Goal: Information Seeking & Learning: Learn about a topic

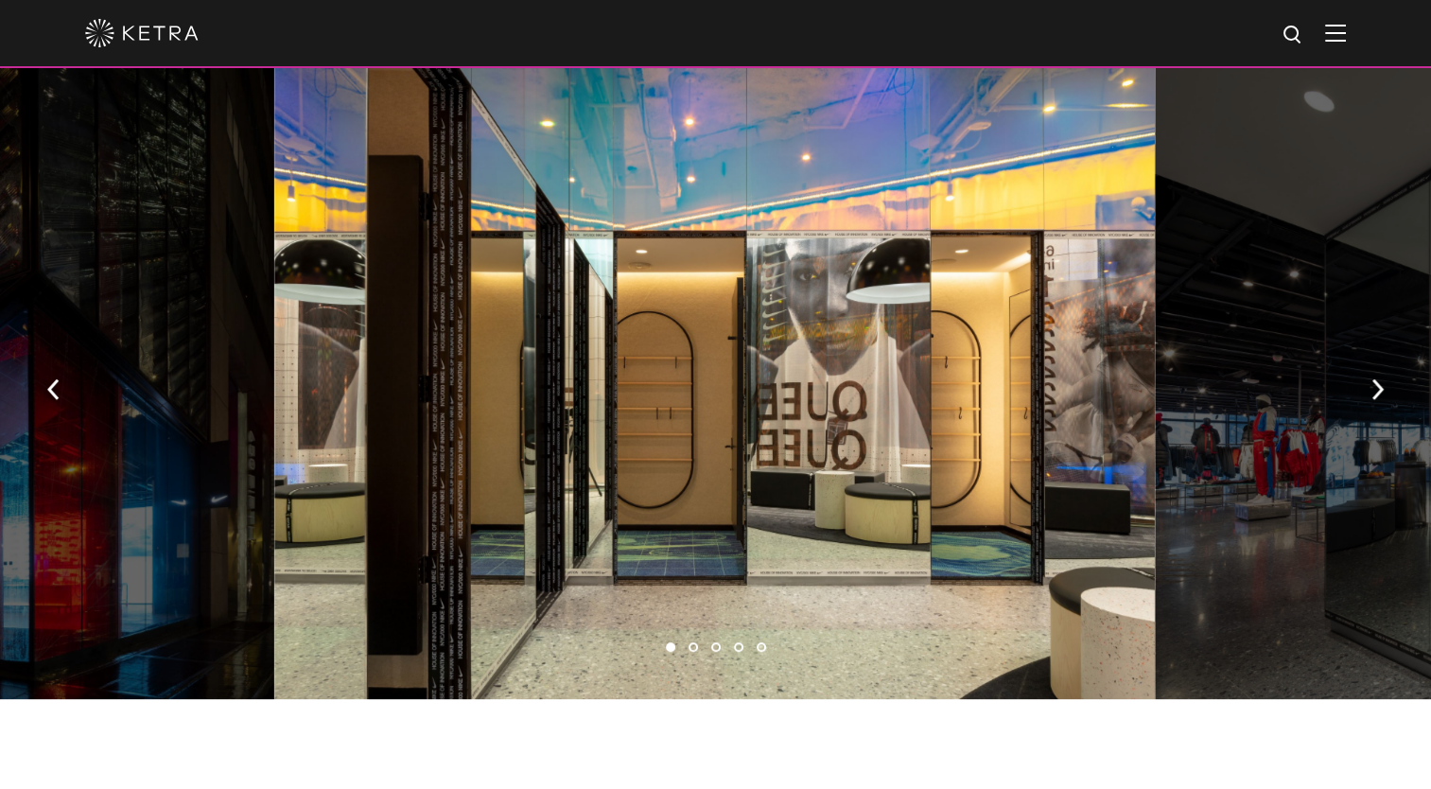
scroll to position [1056, 0]
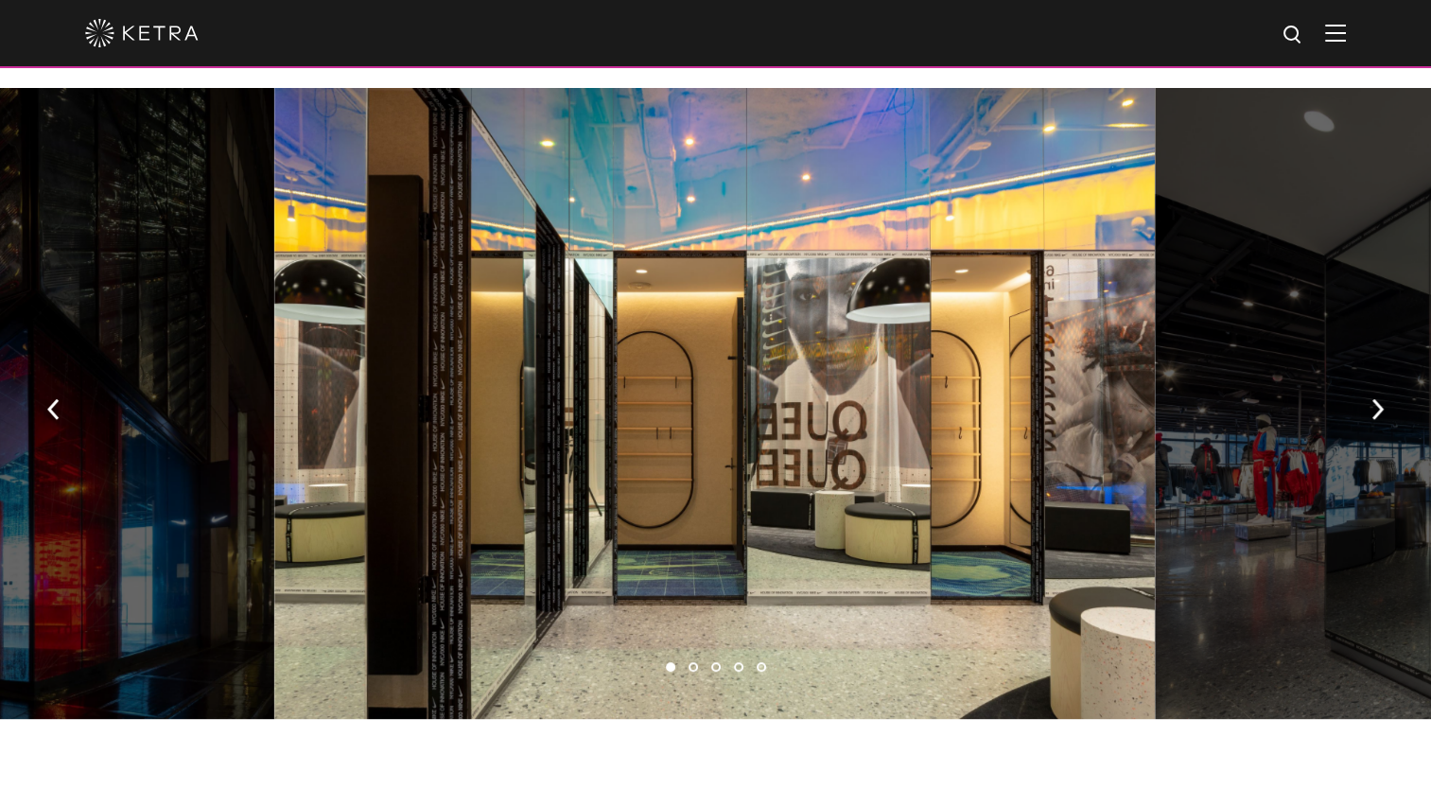
click at [686, 654] on ul "1 2 3 4 5" at bounding box center [715, 667] width 1431 height 27
click at [690, 662] on li "2" at bounding box center [693, 666] width 9 height 9
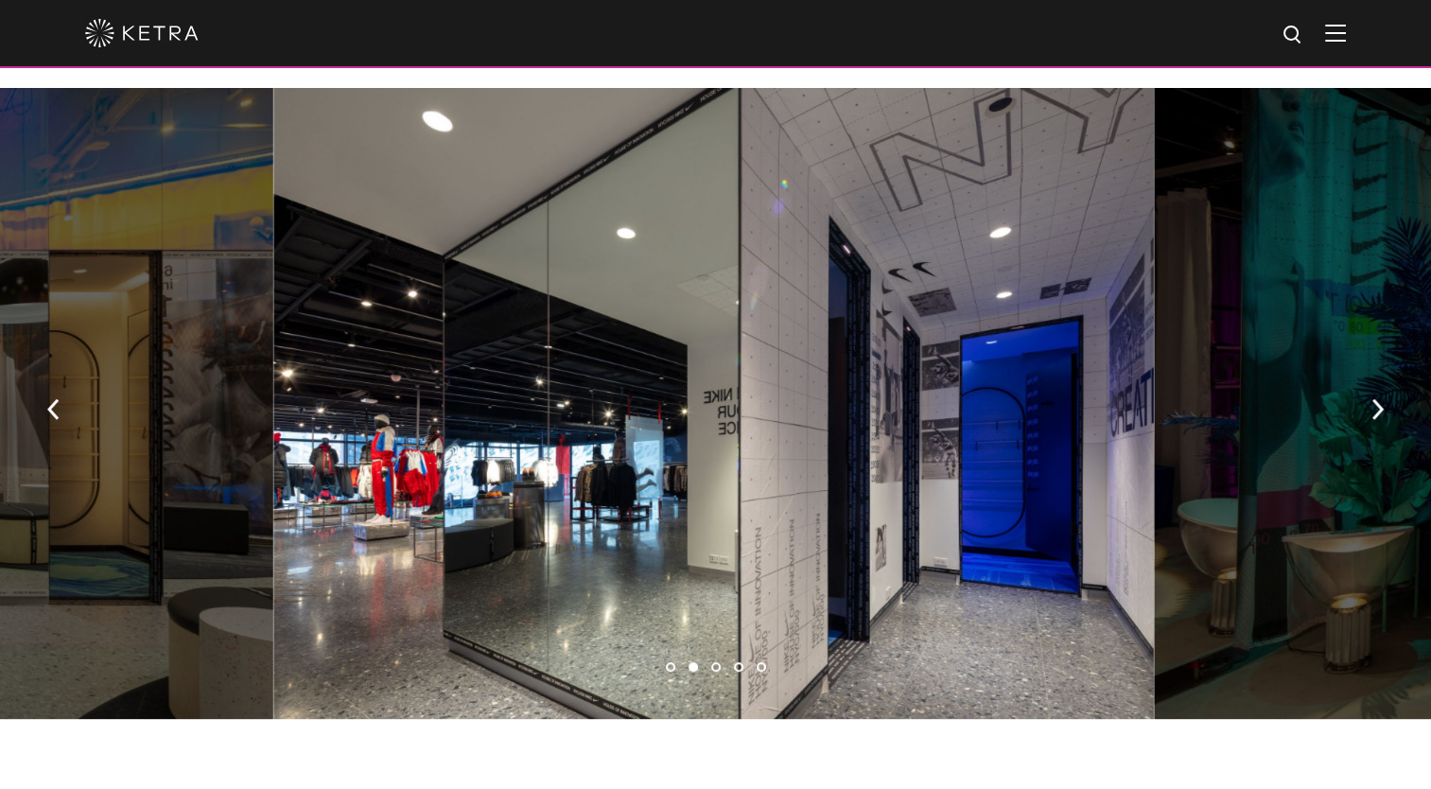
click at [712, 662] on li "3" at bounding box center [715, 666] width 9 height 9
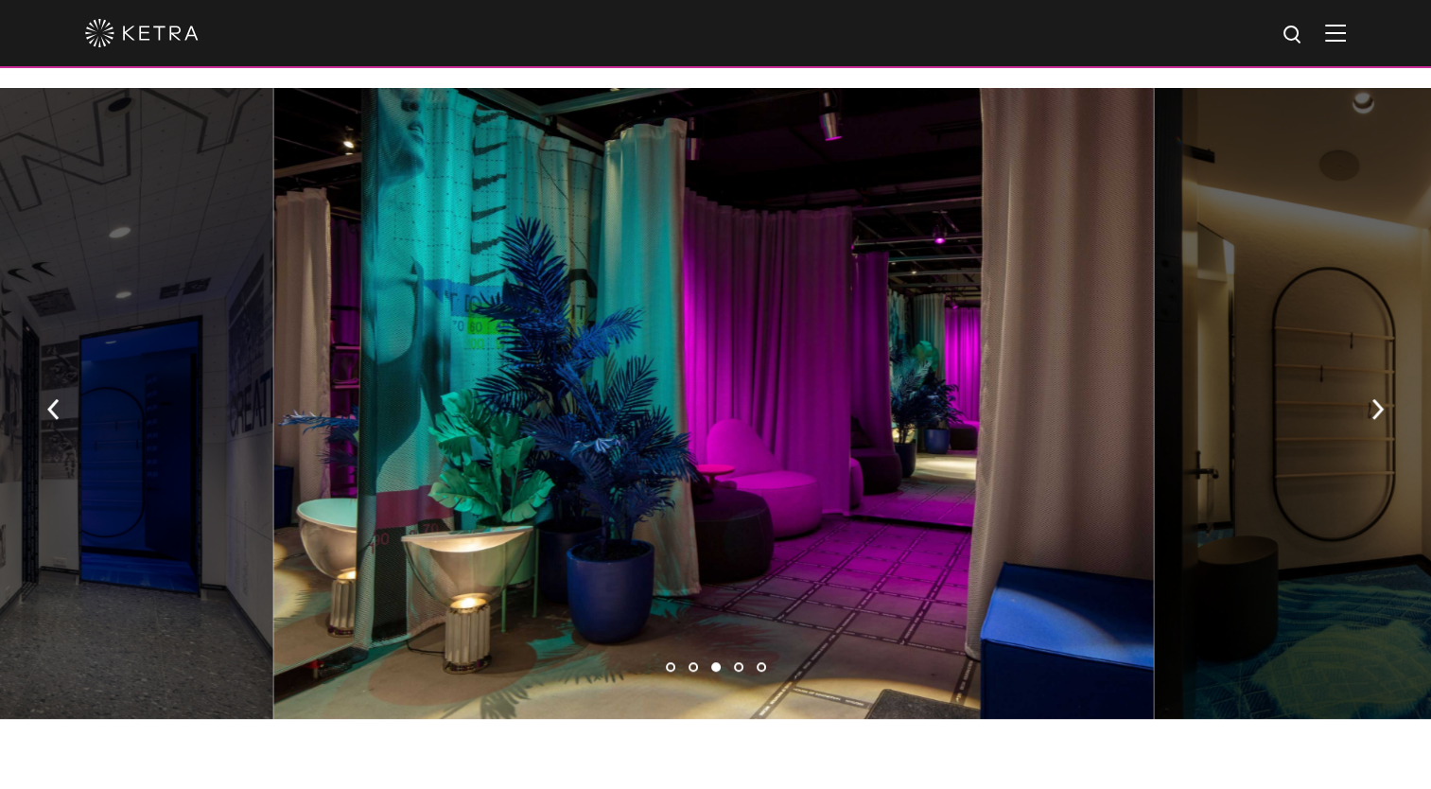
click at [740, 662] on li "4" at bounding box center [738, 666] width 9 height 9
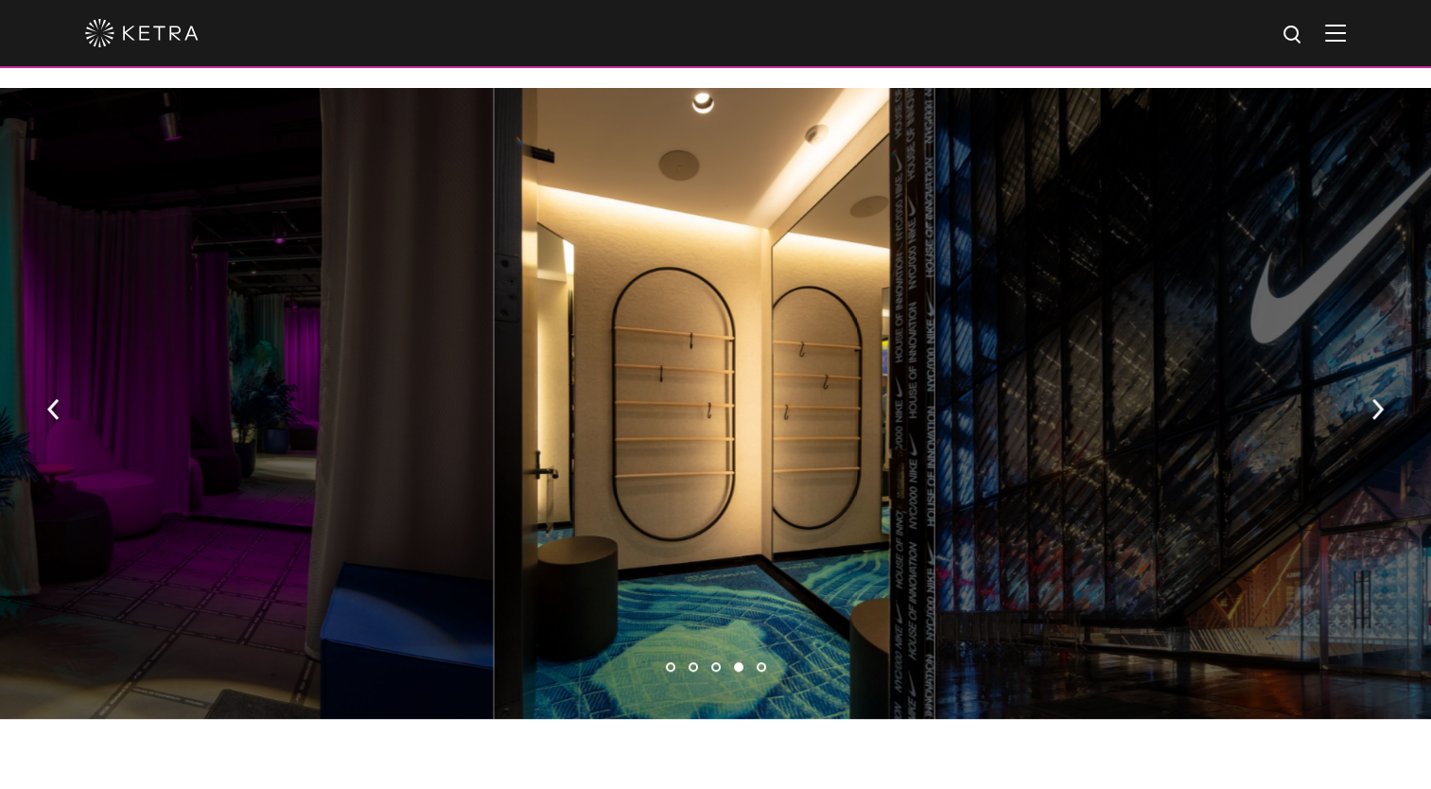
click at [762, 662] on li "5" at bounding box center [761, 666] width 9 height 9
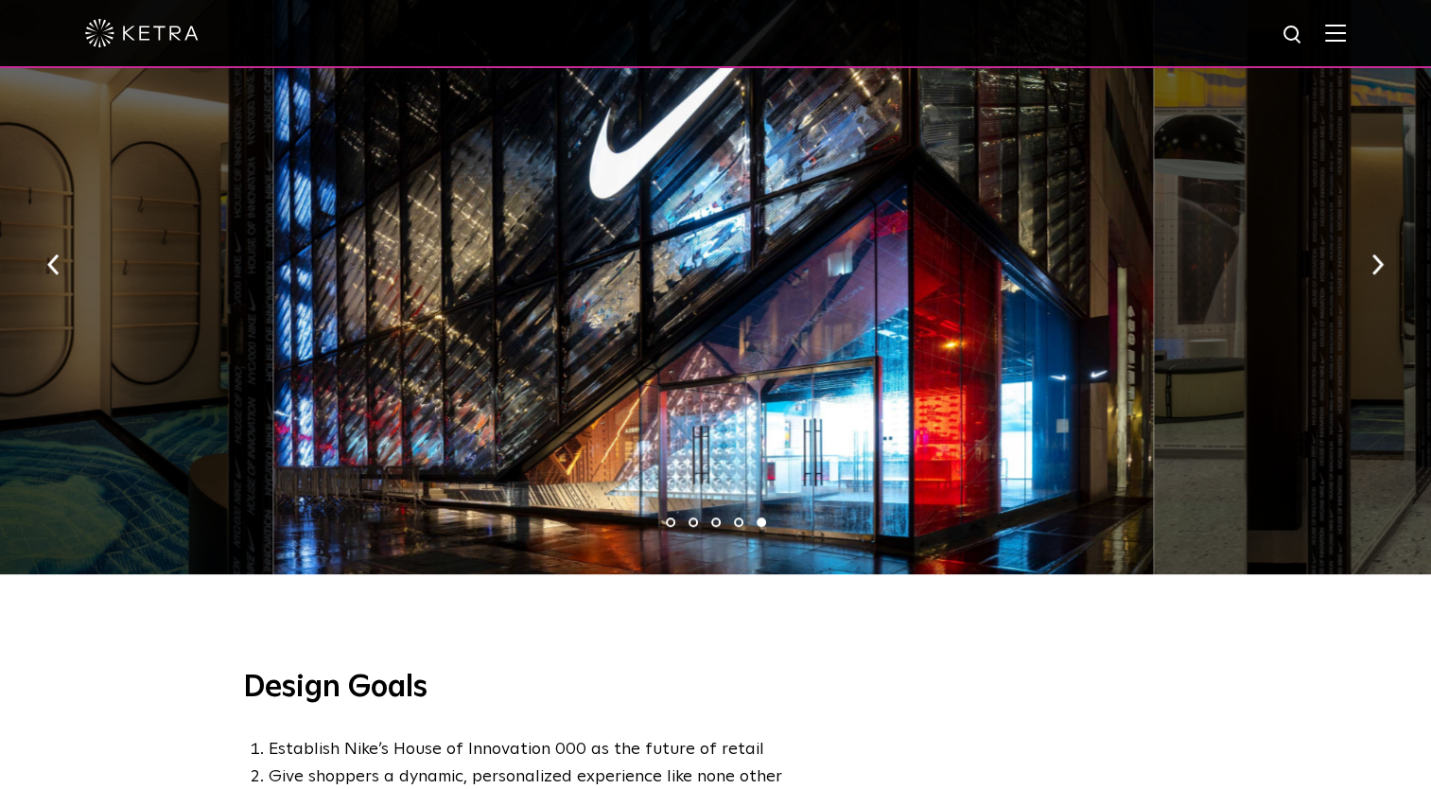
scroll to position [1228, 0]
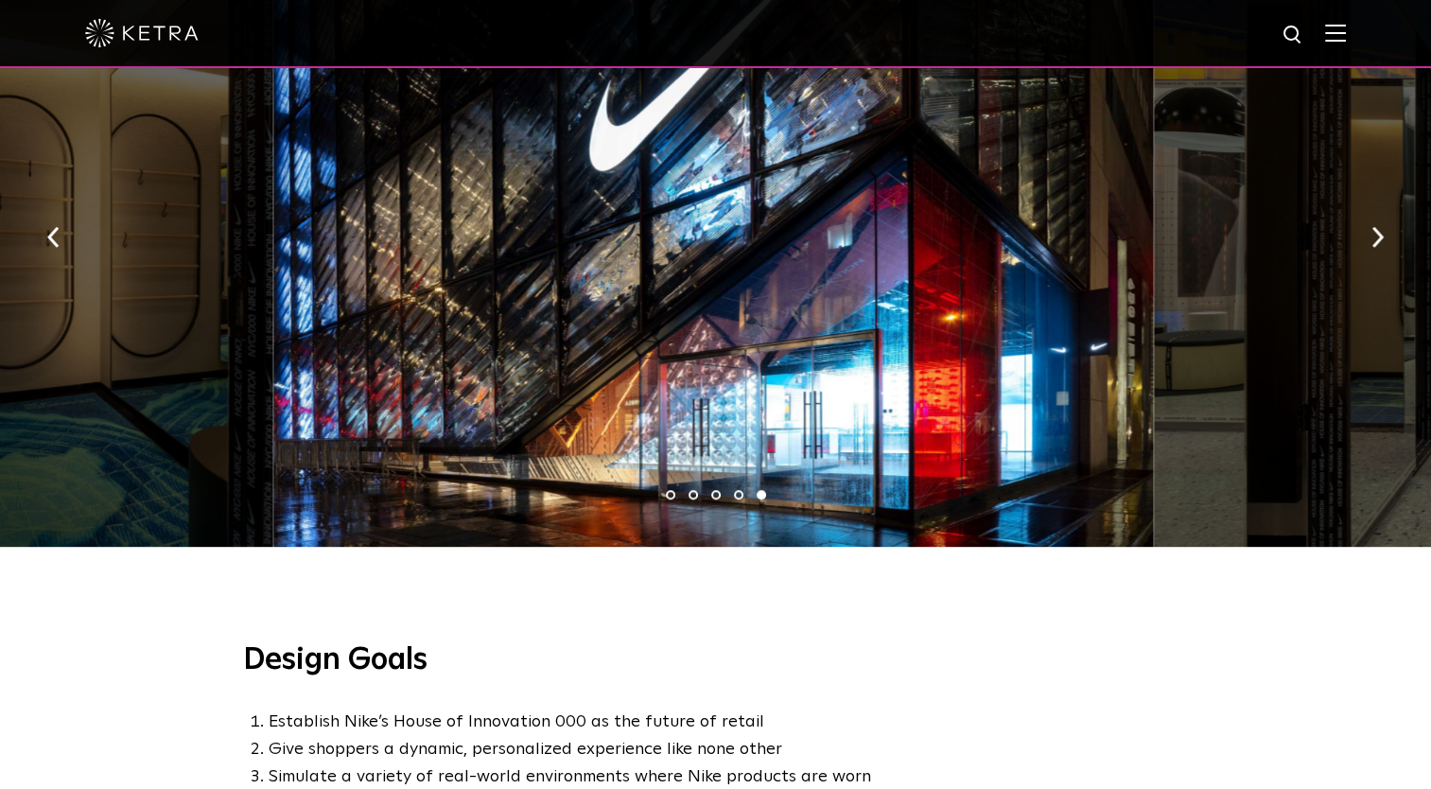
click at [669, 490] on li "1" at bounding box center [670, 494] width 9 height 9
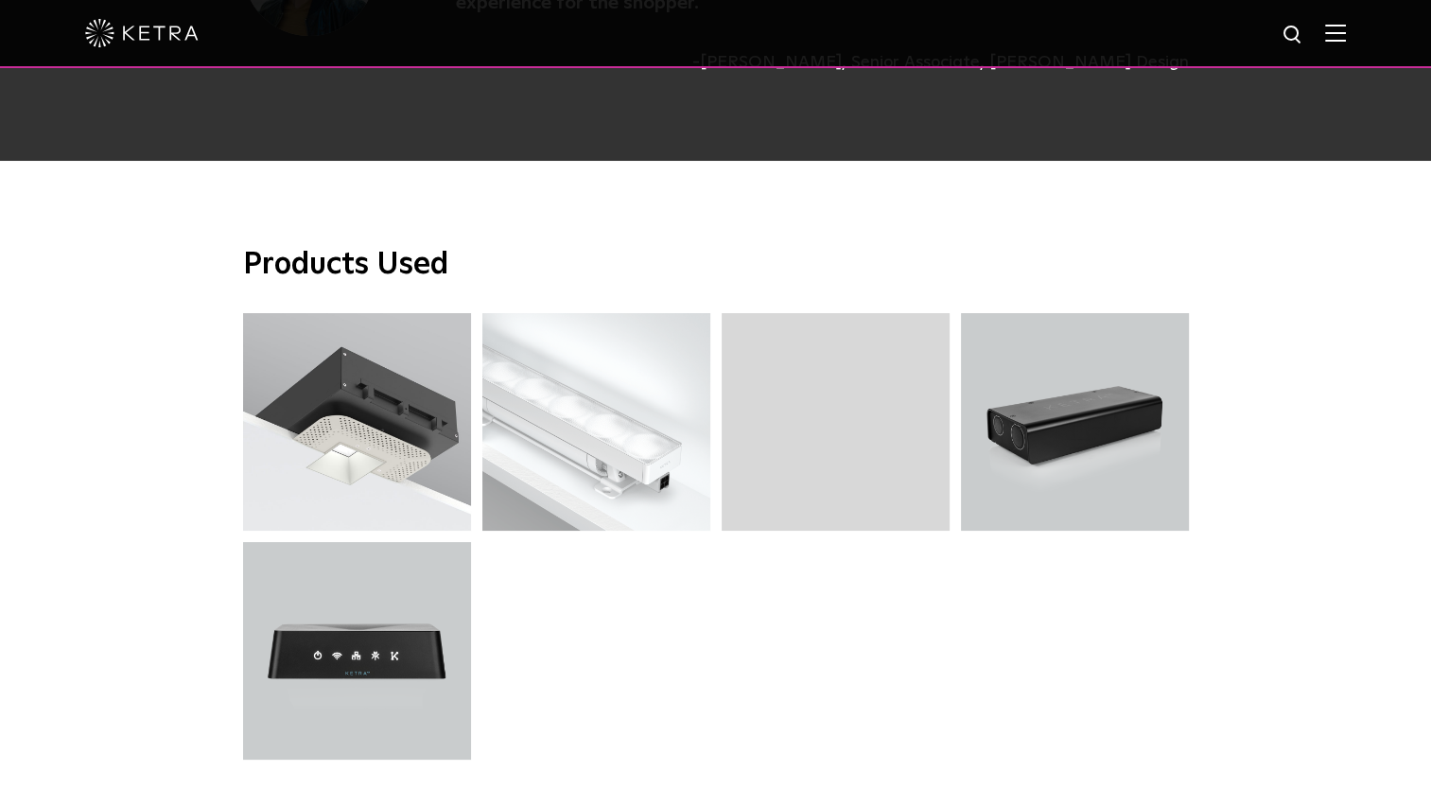
scroll to position [4719, 0]
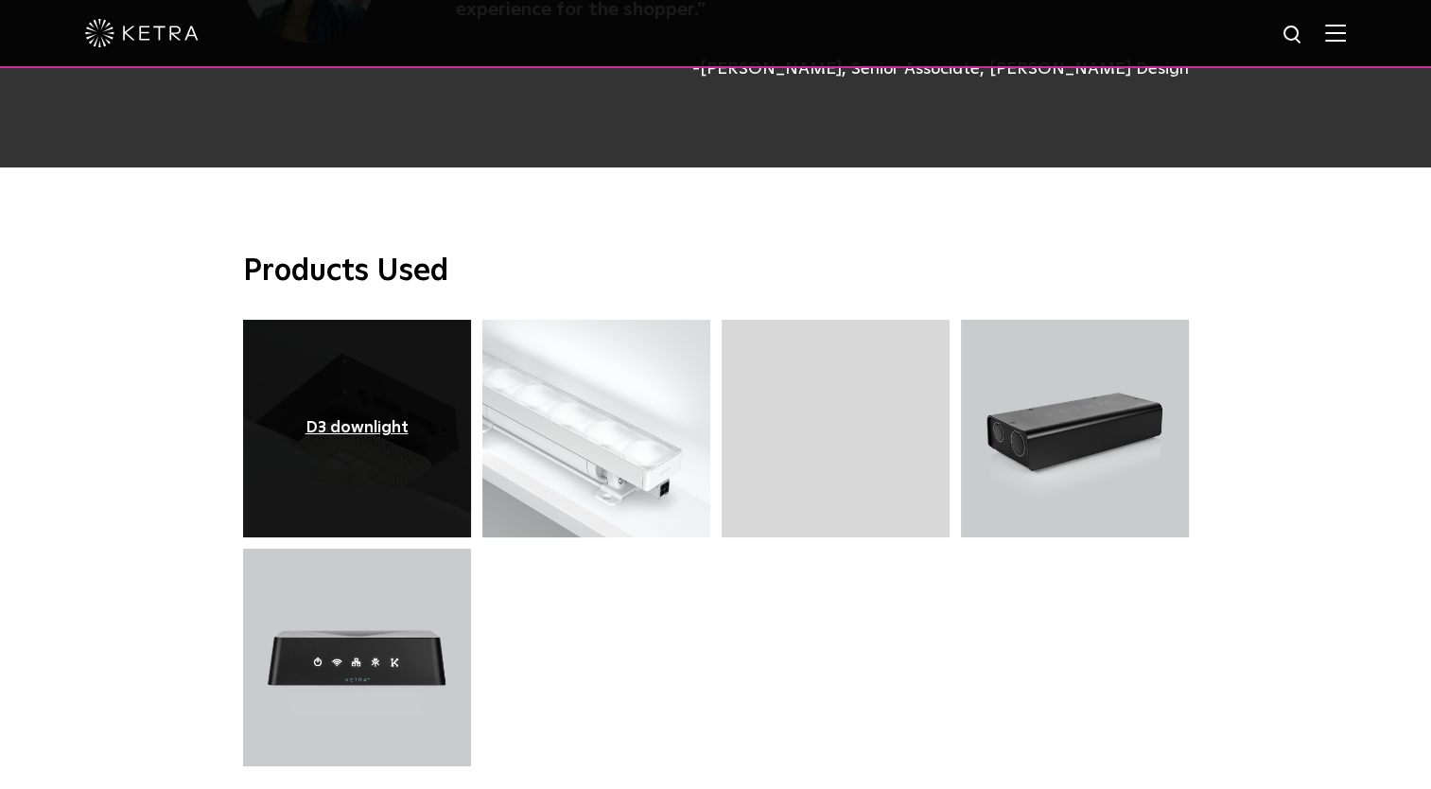
click at [356, 419] on div "D3 downlight" at bounding box center [356, 428] width 103 height 19
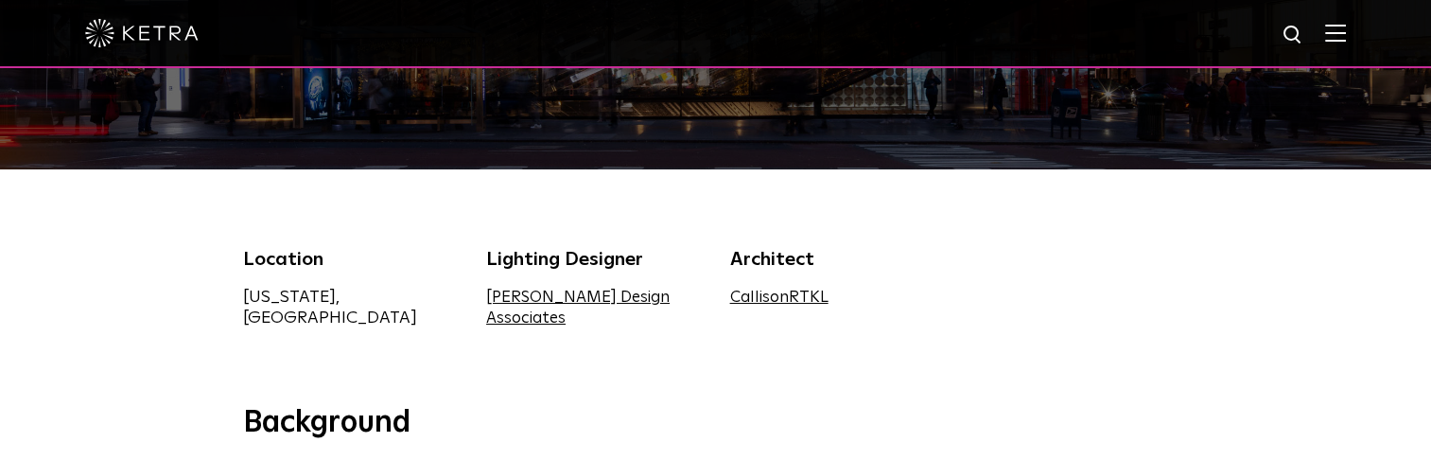
scroll to position [522, 0]
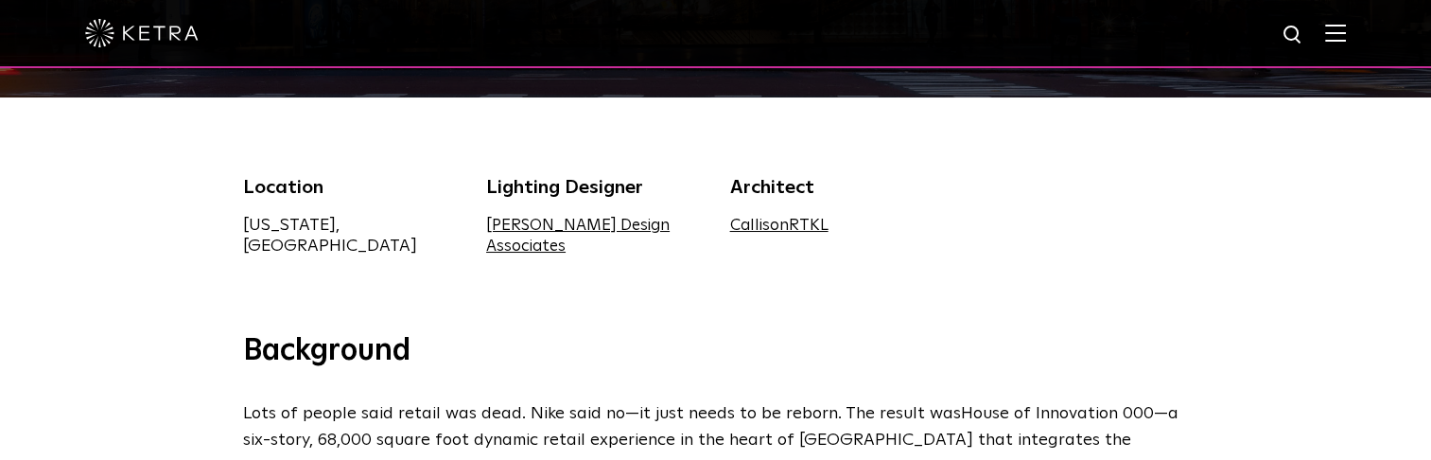
click at [1073, 405] on link "House of Innovation 000" at bounding box center [1057, 413] width 193 height 17
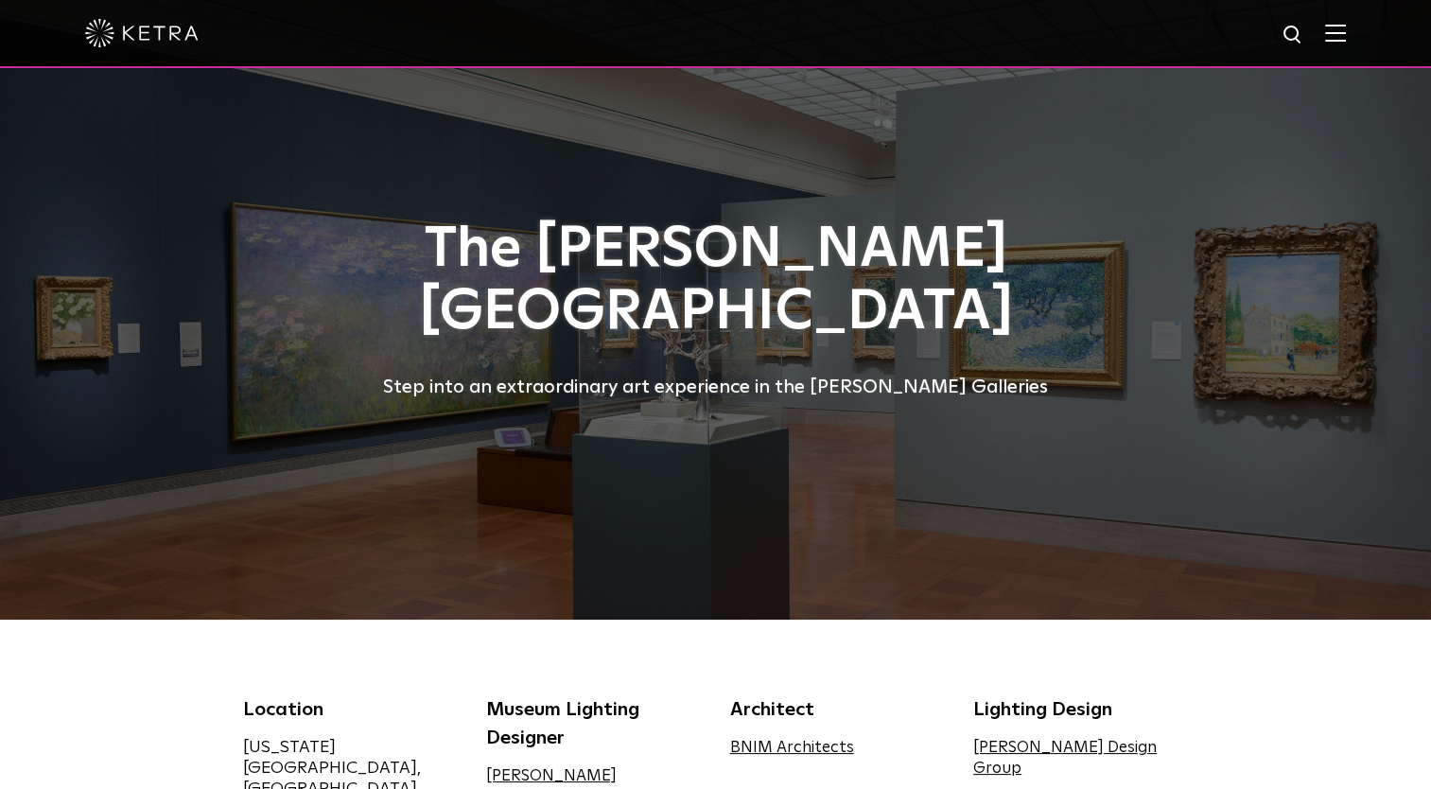
click at [1317, 406] on div at bounding box center [715, 310] width 1431 height 620
click at [1139, 543] on div "The [PERSON_NAME][GEOGRAPHIC_DATA] Step into an extraordinary art experience in…" at bounding box center [716, 310] width 946 height 620
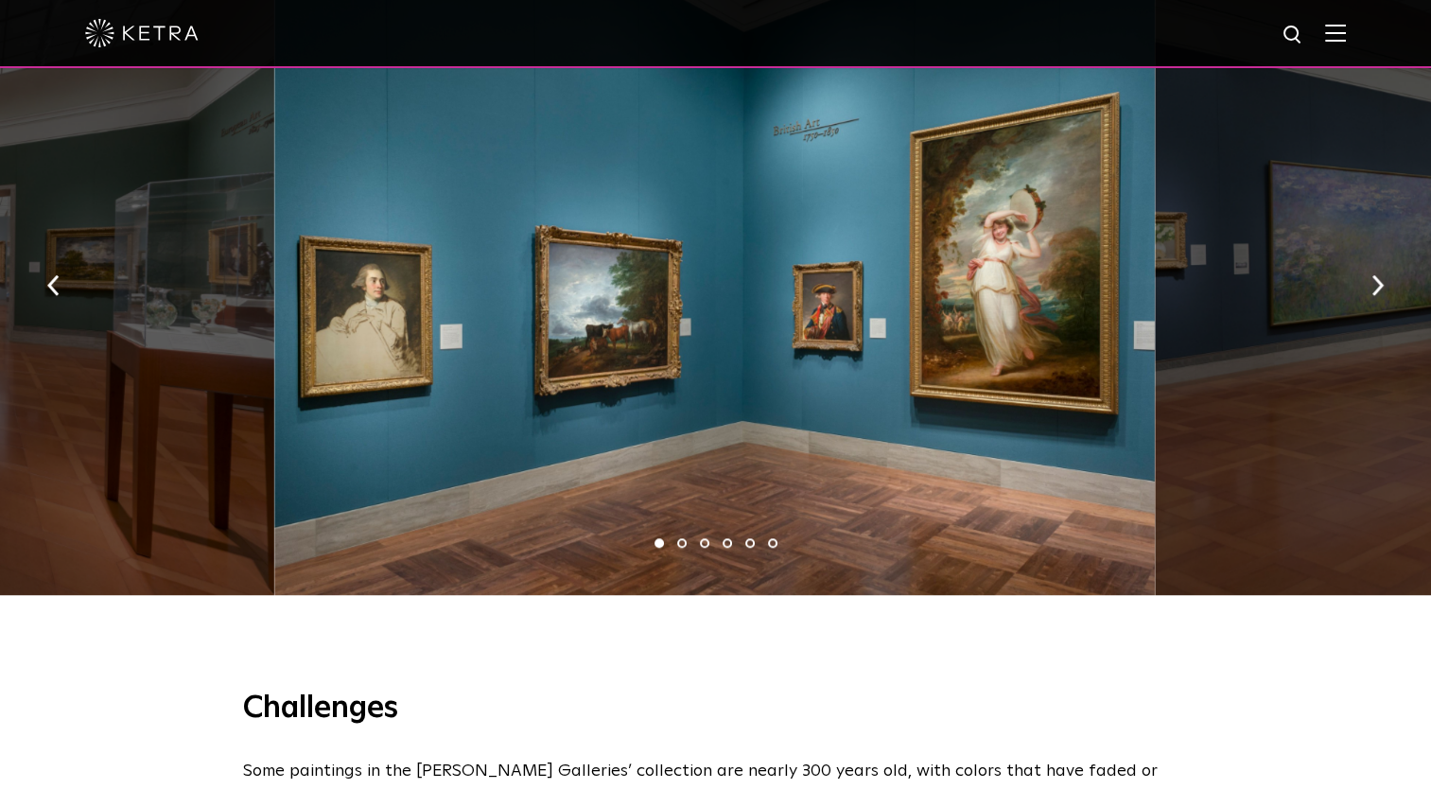
scroll to position [1525, 0]
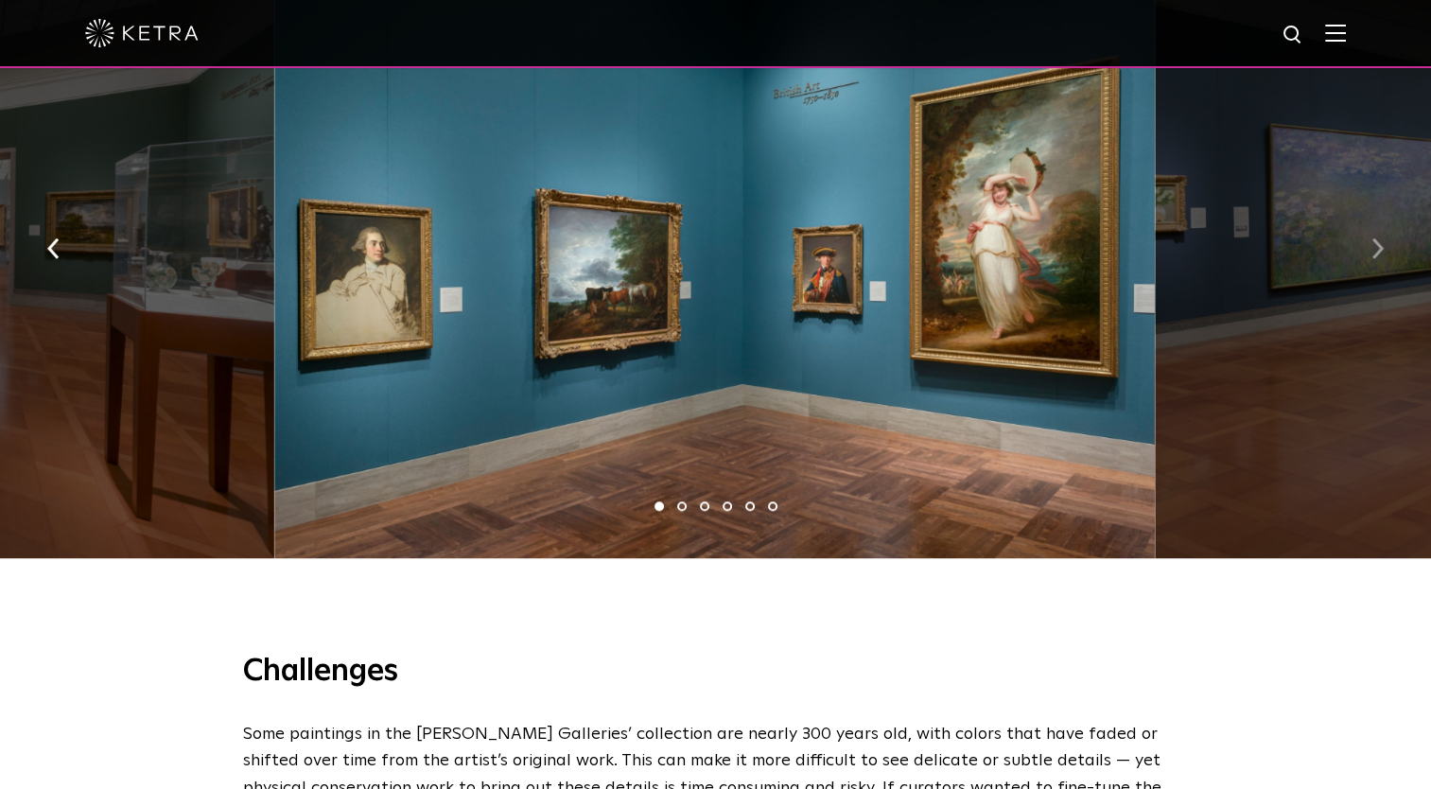
click at [1375, 238] on img "button" at bounding box center [1377, 248] width 12 height 21
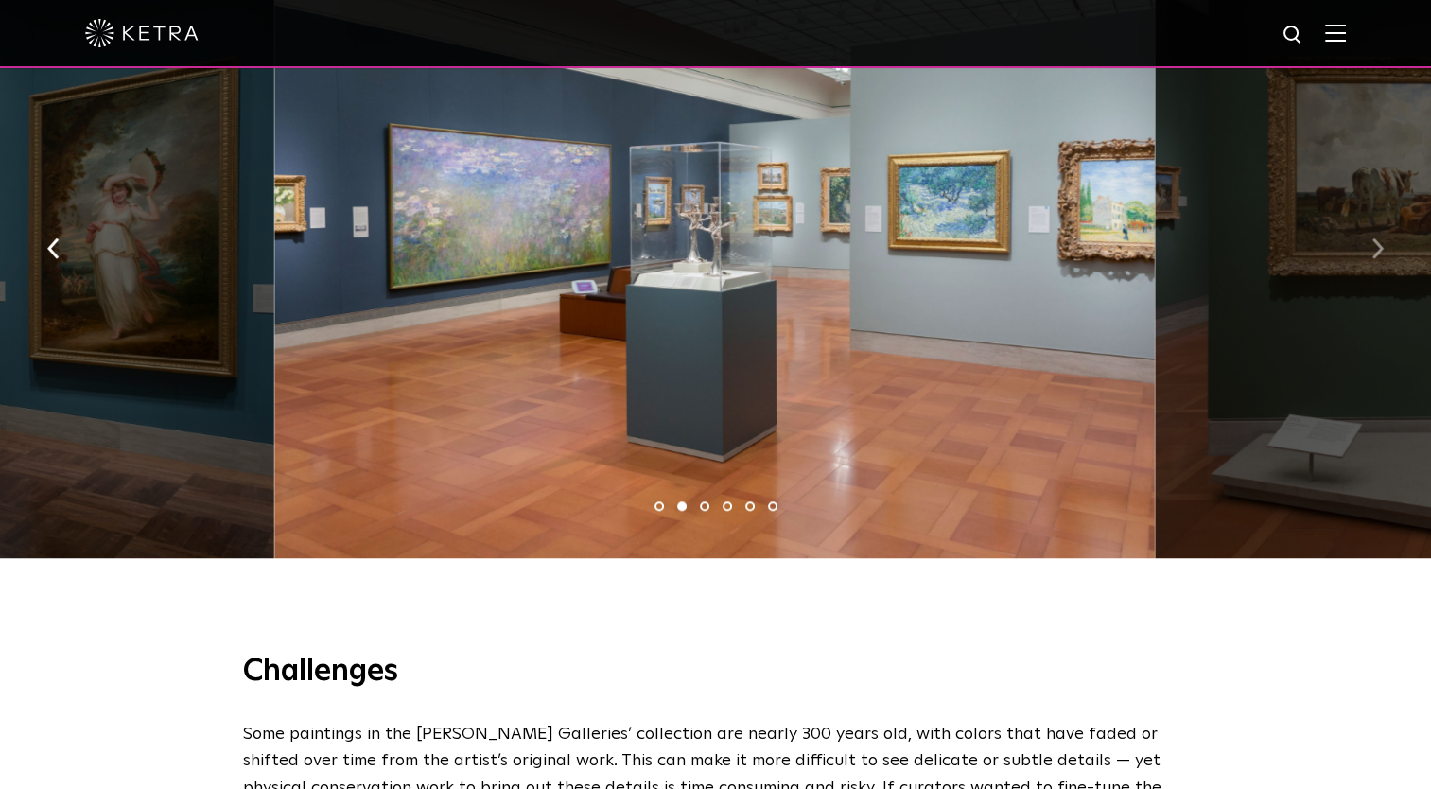
click at [1375, 238] on img "button" at bounding box center [1377, 248] width 12 height 21
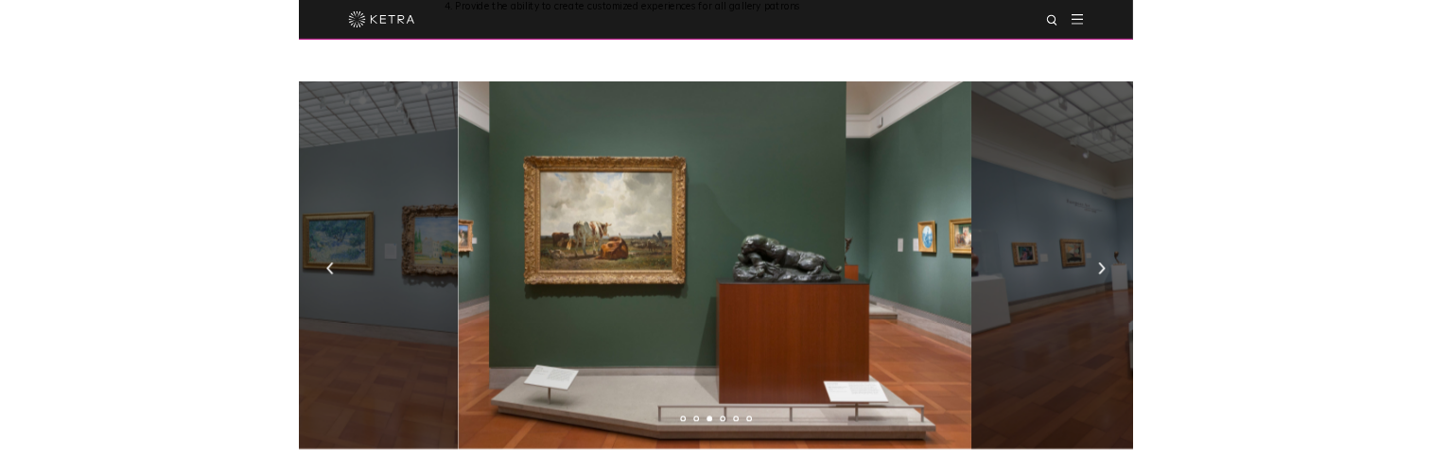
scroll to position [1320, 0]
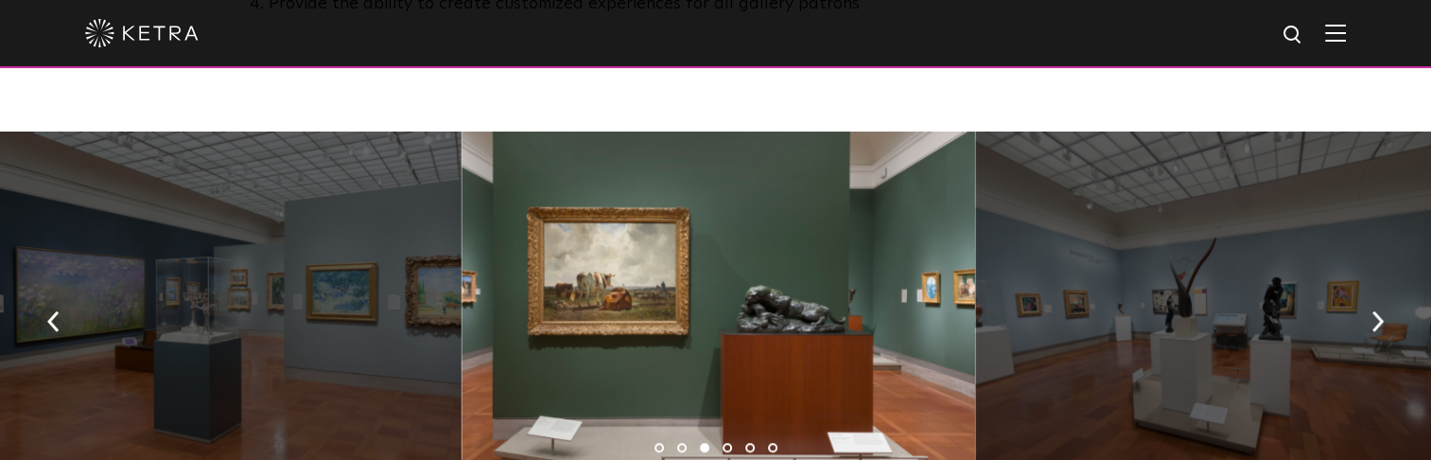
drag, startPoint x: 987, startPoint y: 354, endPoint x: 884, endPoint y: 384, distance: 107.4
click at [884, 384] on div at bounding box center [719, 315] width 514 height 368
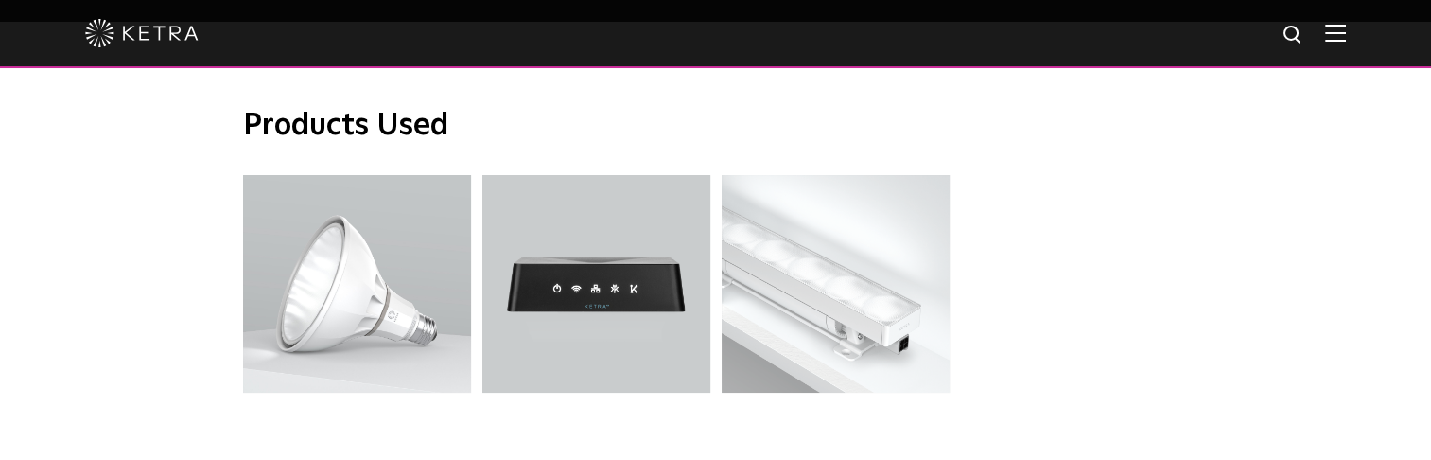
scroll to position [4972, 0]
